Goal: Navigation & Orientation: Find specific page/section

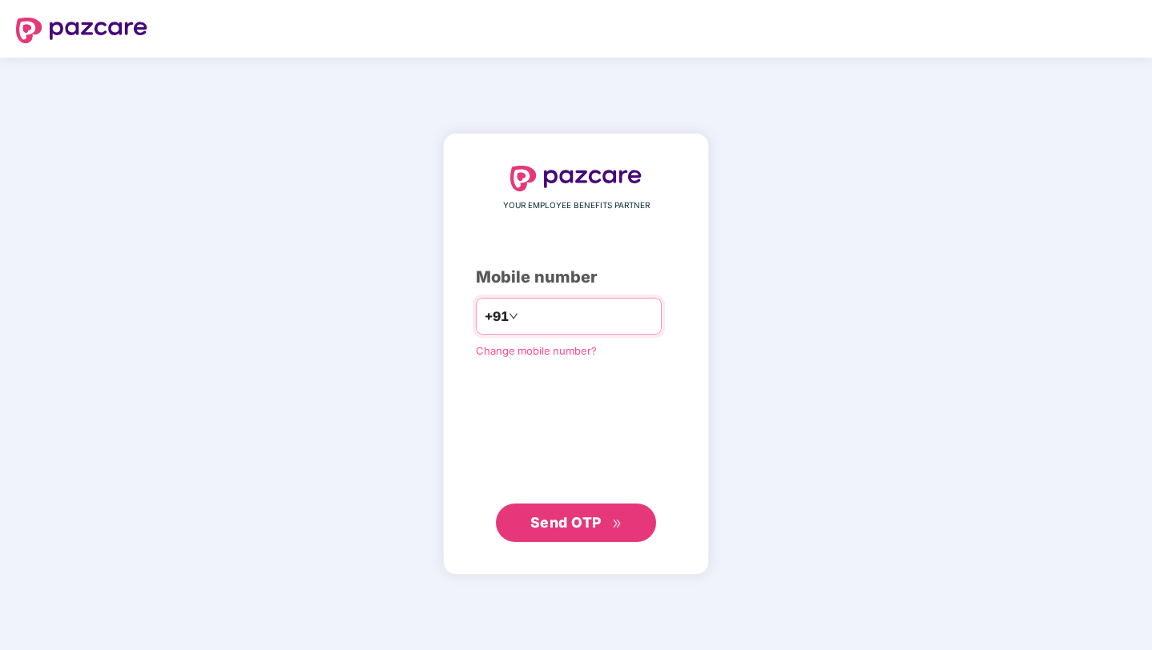
type input "**********"
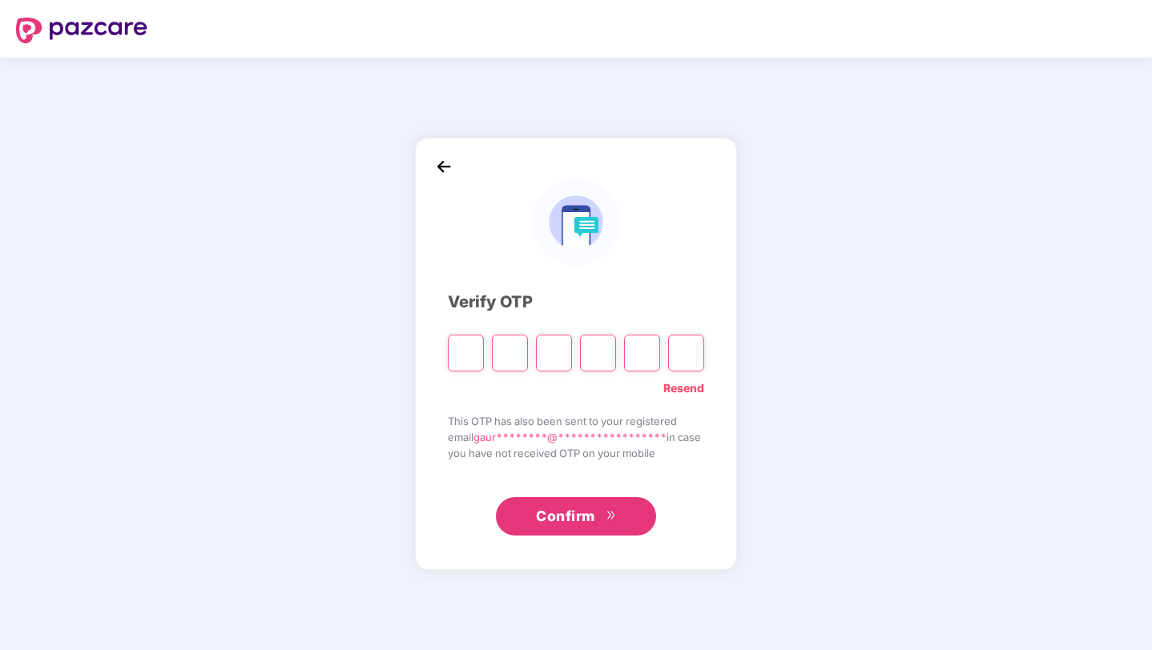
type input "*"
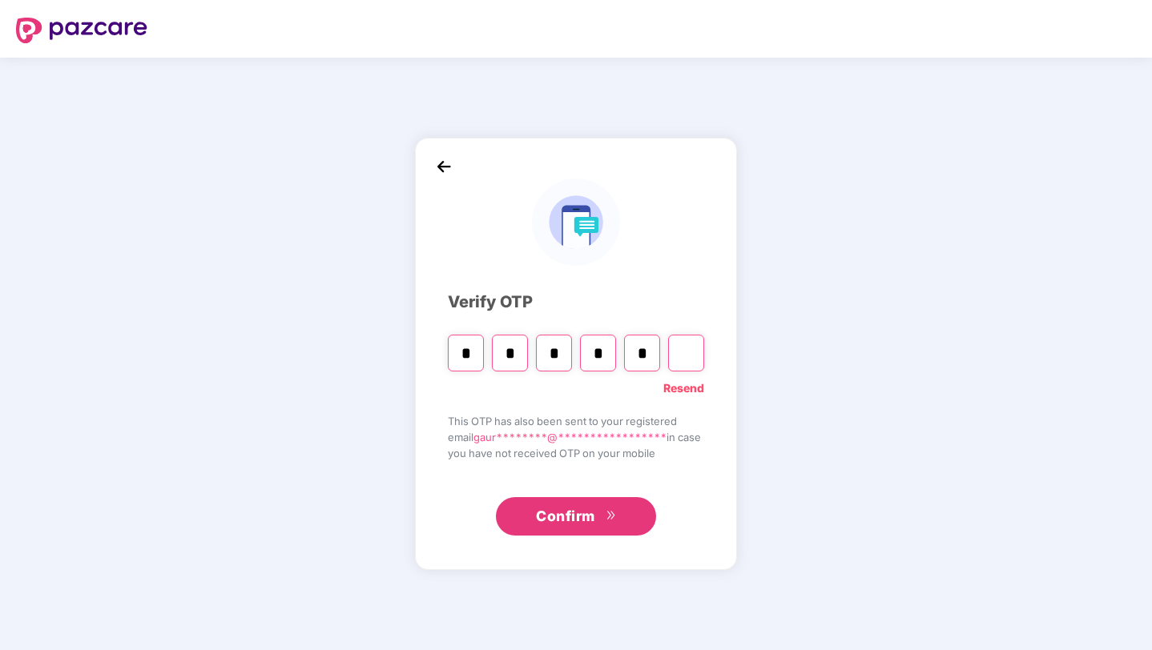
type input "*"
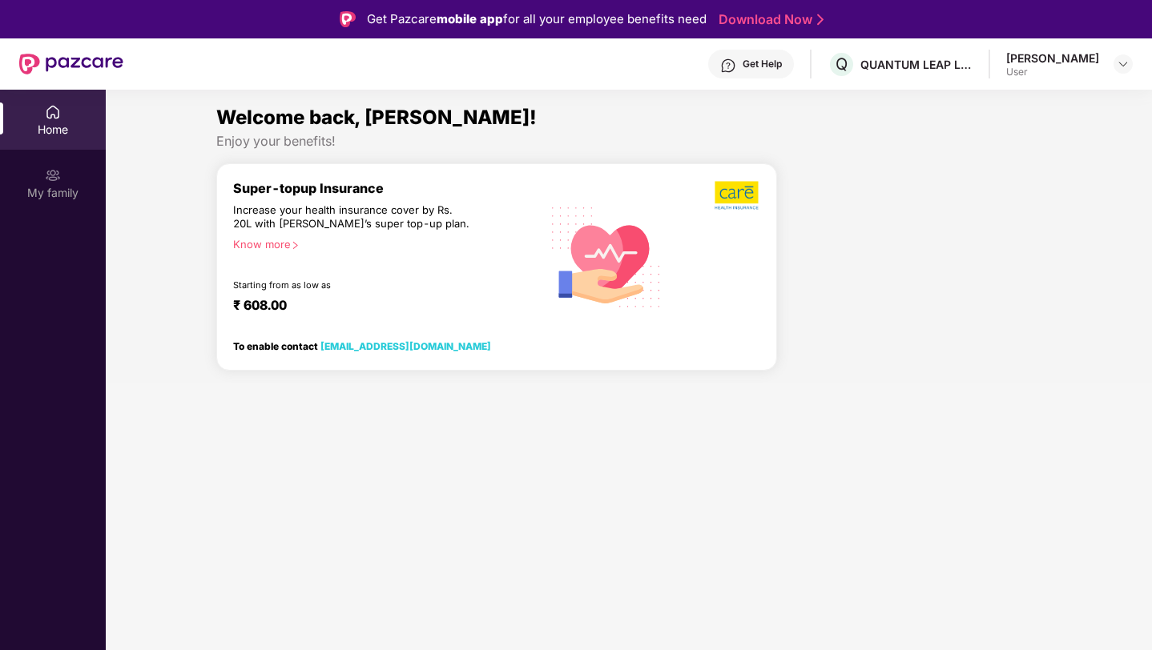
click at [62, 123] on div "Home" at bounding box center [53, 130] width 106 height 16
click at [58, 199] on div "My family" at bounding box center [53, 193] width 106 height 16
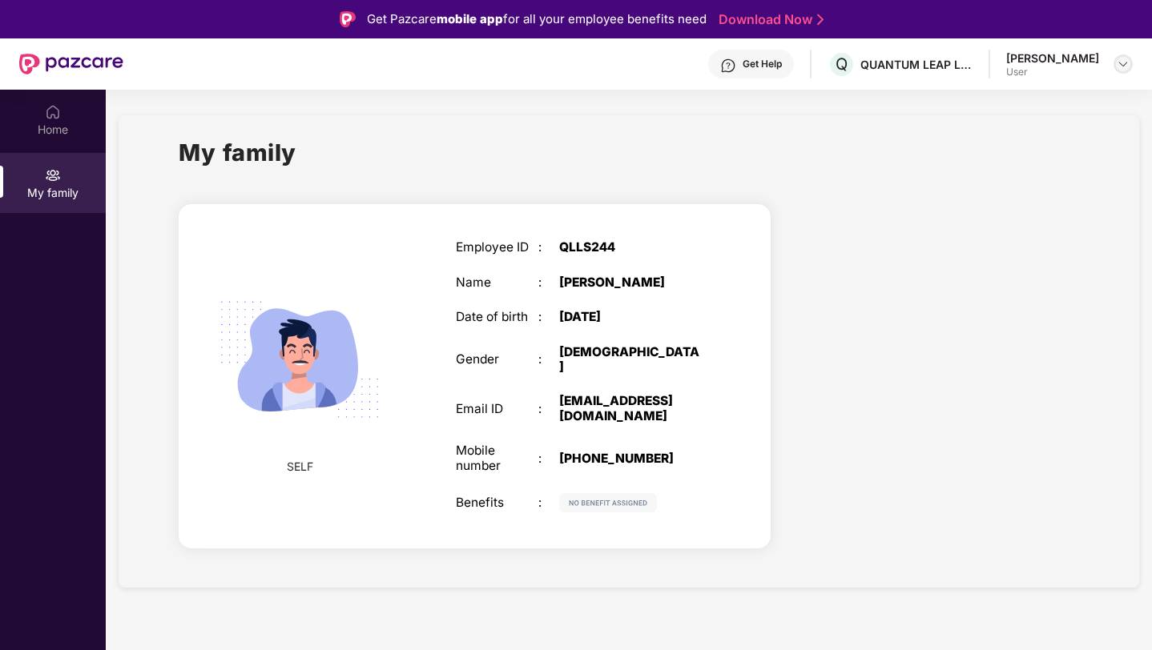
click at [1116, 66] on img at bounding box center [1122, 64] width 13 height 13
click at [659, 162] on div "My family" at bounding box center [629, 162] width 900 height 55
click at [40, 123] on div "Home" at bounding box center [53, 130] width 106 height 16
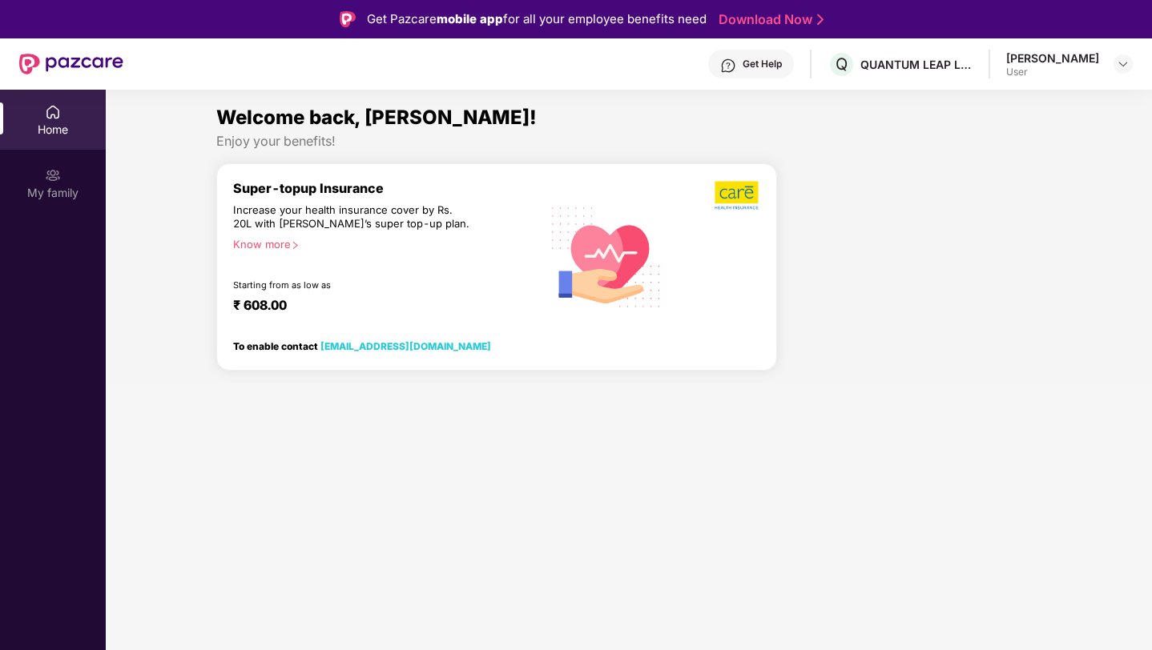
click at [599, 203] on img at bounding box center [607, 256] width 132 height 134
click at [279, 235] on div "Super-topup Insurance Increase your health insurance cover by Rs. 20L with [PER…" at bounding box center [387, 256] width 308 height 153
click at [278, 243] on div "Know more" at bounding box center [382, 243] width 298 height 11
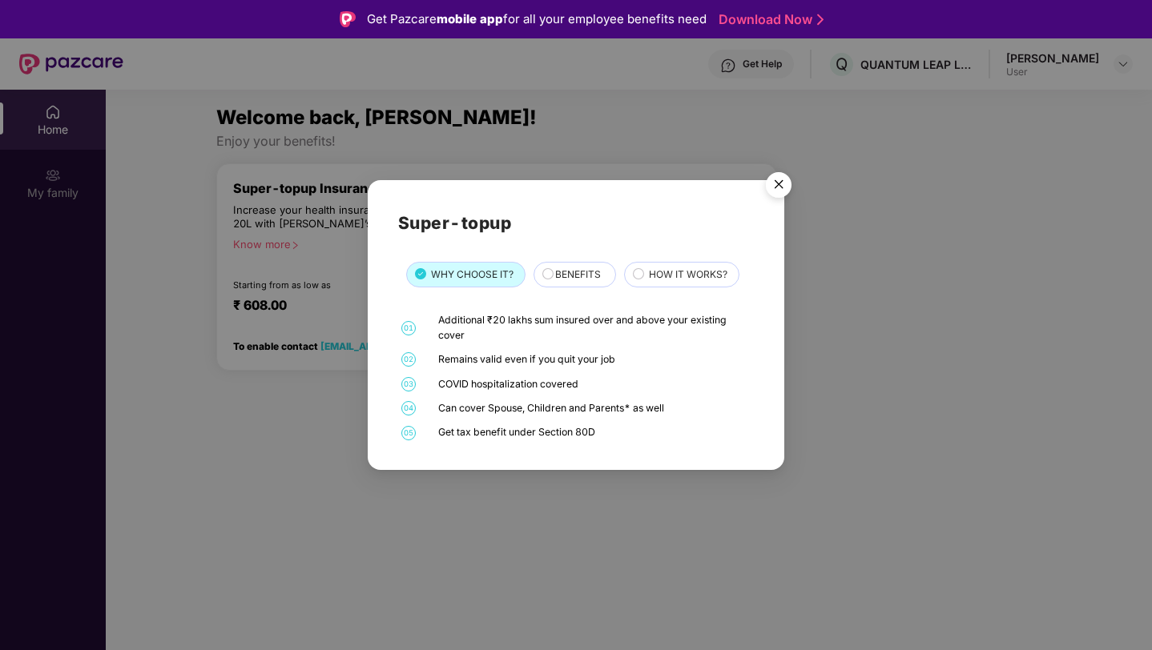
click at [565, 276] on span "BENEFITS" at bounding box center [578, 274] width 46 height 15
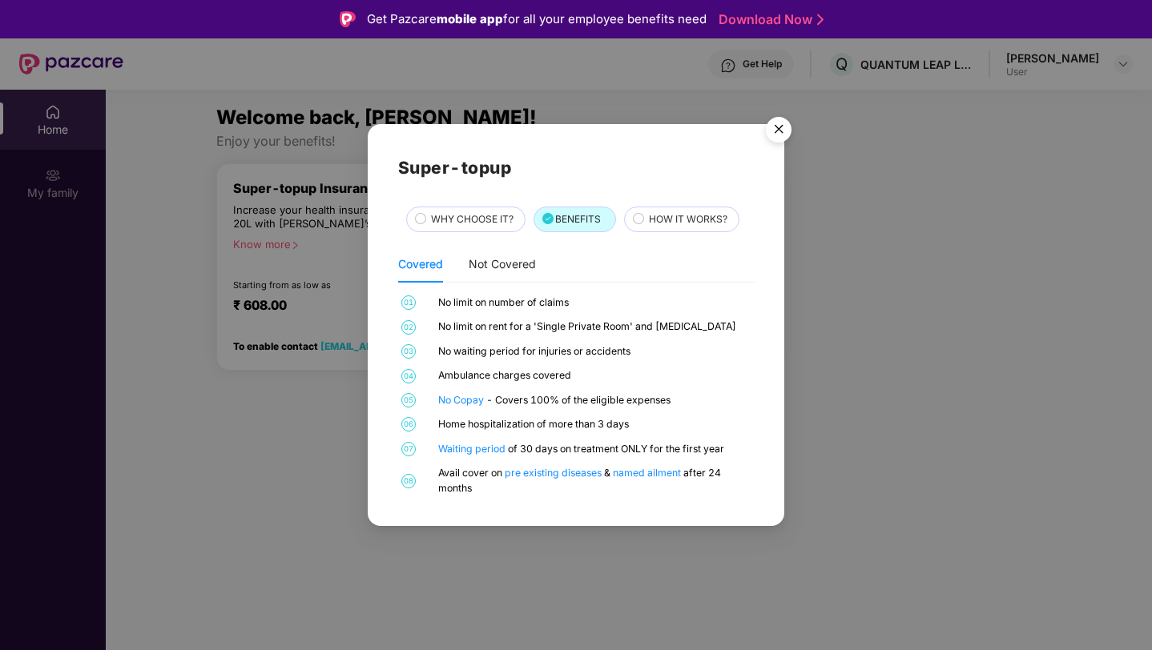
click at [500, 220] on span "WHY CHOOSE IT?" at bounding box center [472, 219] width 82 height 15
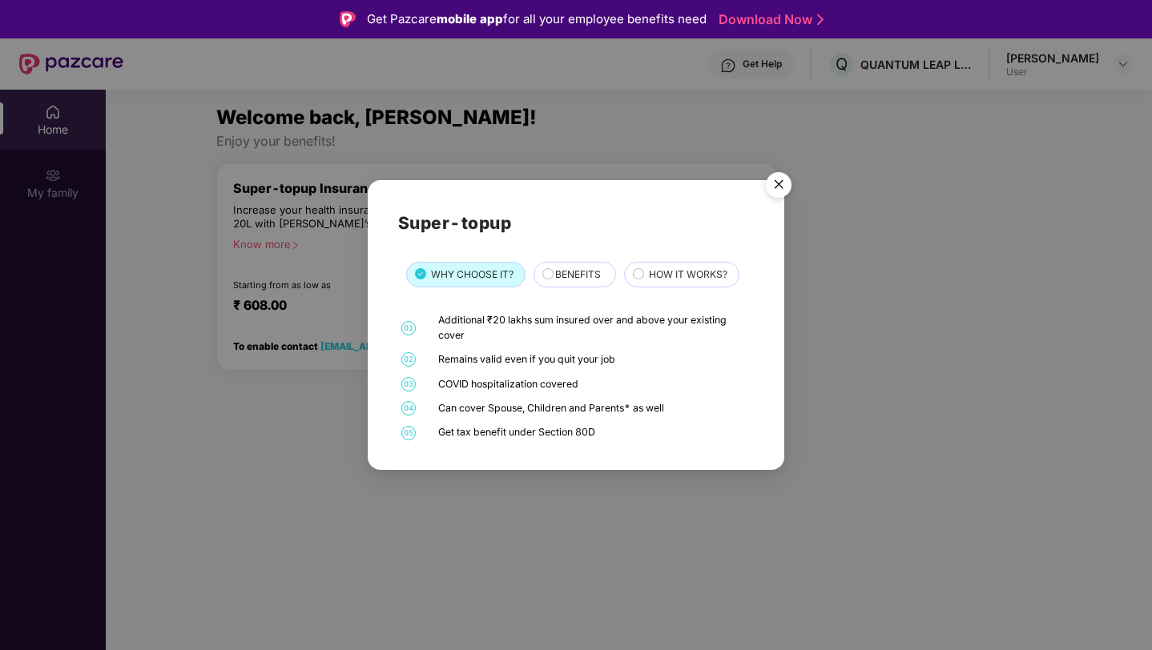
click at [597, 275] on span "BENEFITS" at bounding box center [578, 274] width 46 height 15
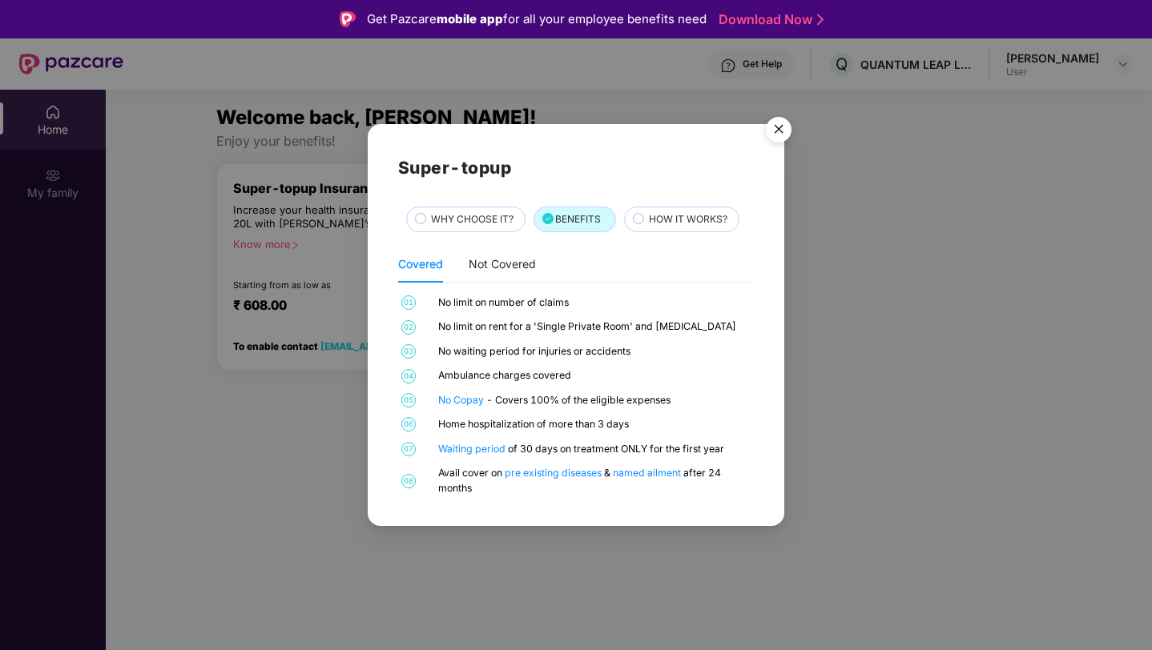
click at [781, 131] on img "Close" at bounding box center [778, 132] width 45 height 45
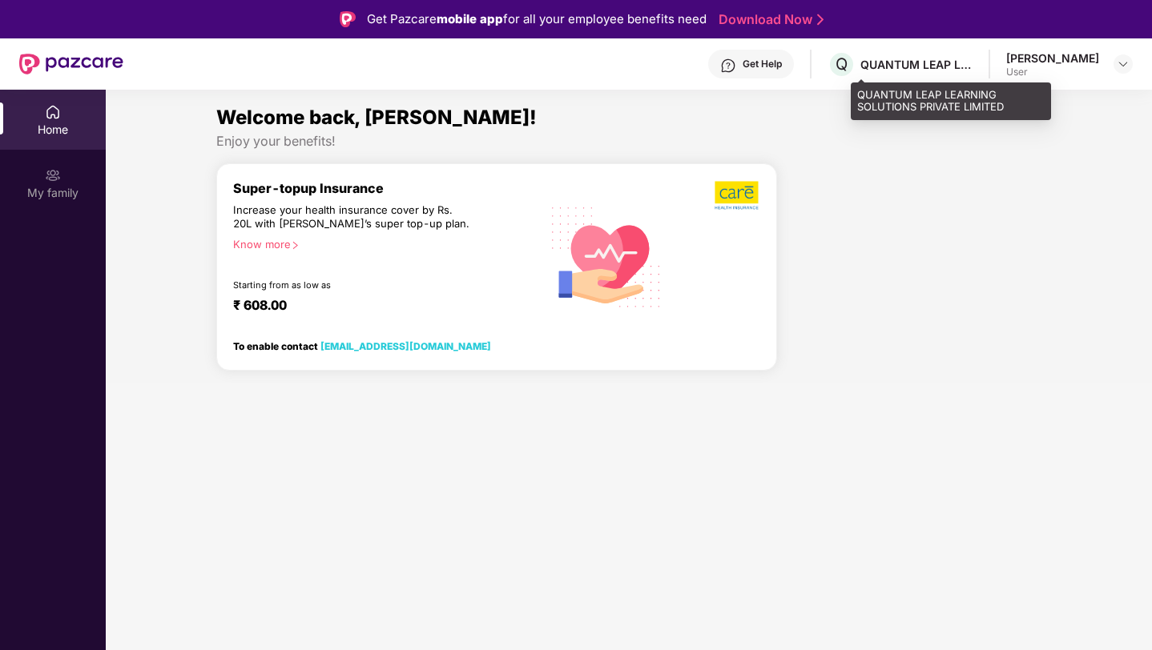
click at [883, 60] on div "QUANTUM LEAP LEARNING SOLUTIONS PRIVATE LIMITED" at bounding box center [916, 64] width 112 height 15
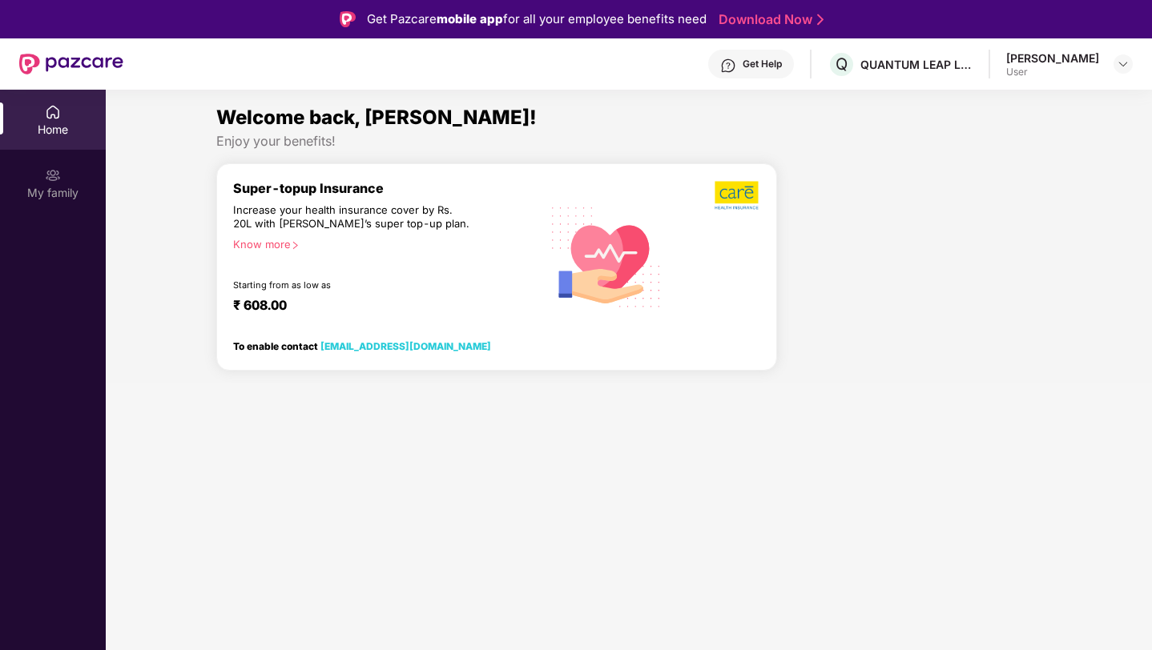
click at [782, 66] on div "Get Help" at bounding box center [761, 64] width 39 height 13
click at [1007, 54] on div "Get Help Q QUANTUM LEAP LEARNING SOLUTIONS PRIVATE LIMITED [PERSON_NAME] User" at bounding box center [627, 63] width 1009 height 51
click at [1110, 70] on div "[PERSON_NAME] User" at bounding box center [1069, 64] width 127 height 28
click at [1120, 63] on img at bounding box center [1122, 64] width 13 height 13
